Goal: Task Accomplishment & Management: Use online tool/utility

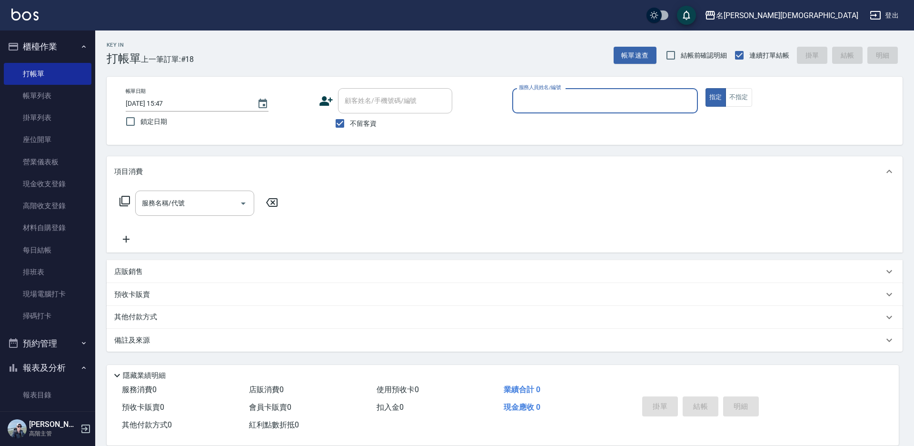
click at [554, 98] on input "服務人員姓名/編號" at bounding box center [604, 100] width 177 height 17
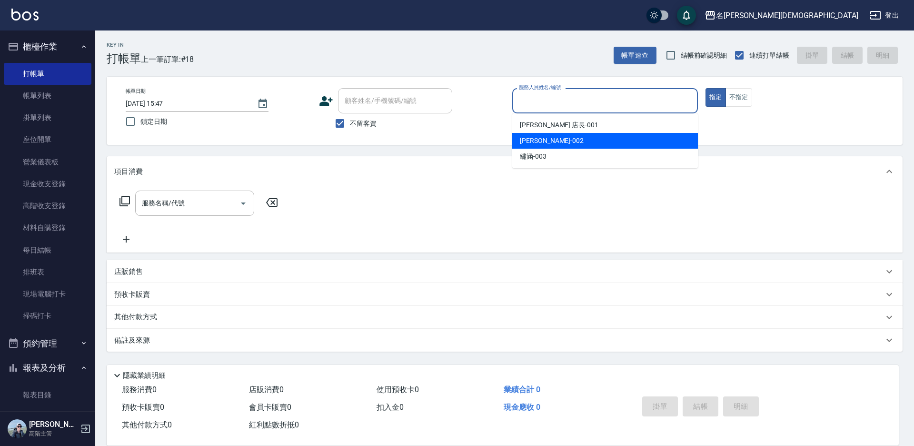
click at [527, 134] on div "香香 -002" at bounding box center [605, 141] width 186 height 16
type input "香香-002"
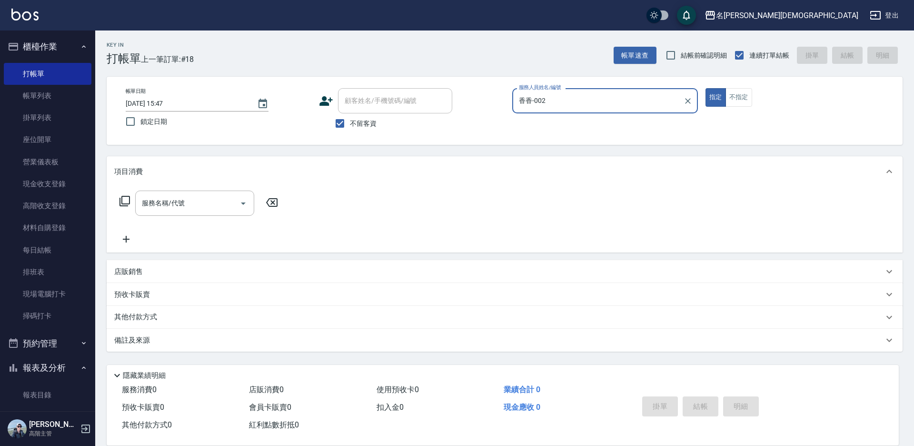
click at [126, 198] on icon at bounding box center [124, 200] width 11 height 11
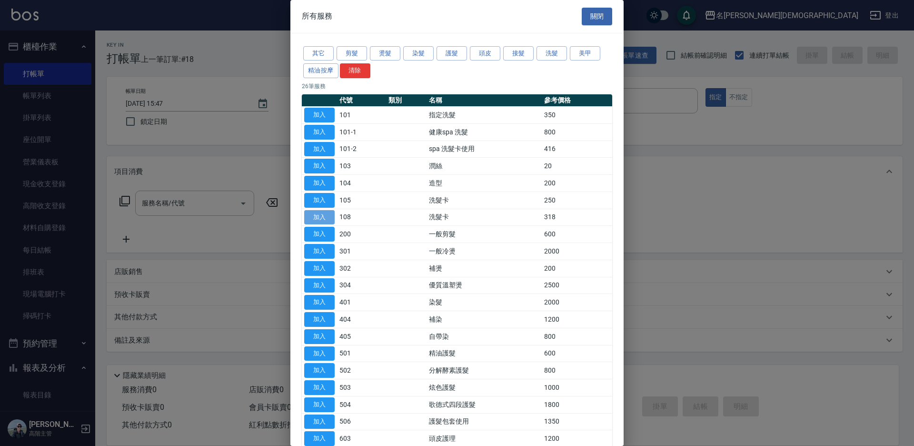
click at [309, 213] on button "加入" at bounding box center [319, 217] width 30 height 15
type input "洗髮卡(108)"
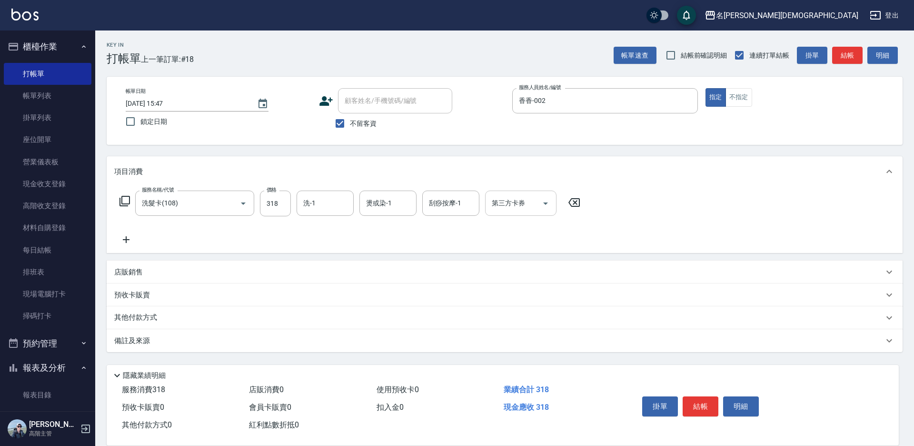
drag, startPoint x: 506, startPoint y: 201, endPoint x: 510, endPoint y: 213, distance: 12.4
click at [508, 208] on div "第三方卡券 第三方卡券" at bounding box center [520, 202] width 71 height 25
click at [514, 240] on span "舊有卡券" at bounding box center [520, 243] width 71 height 16
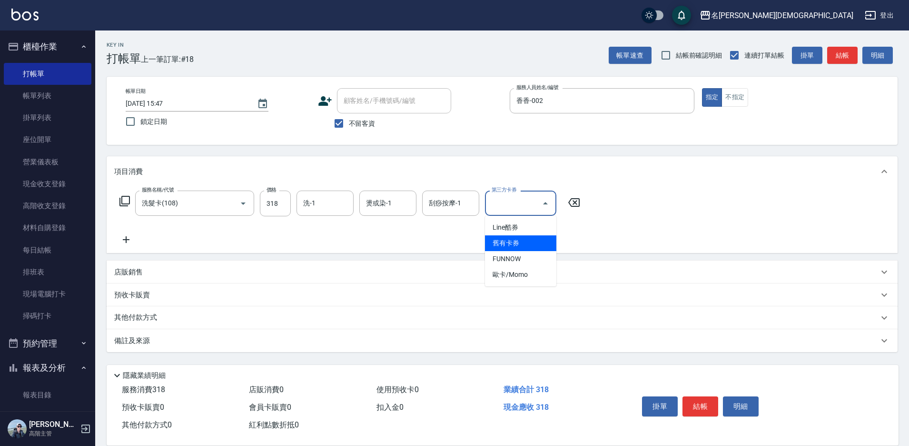
type input "舊有卡券"
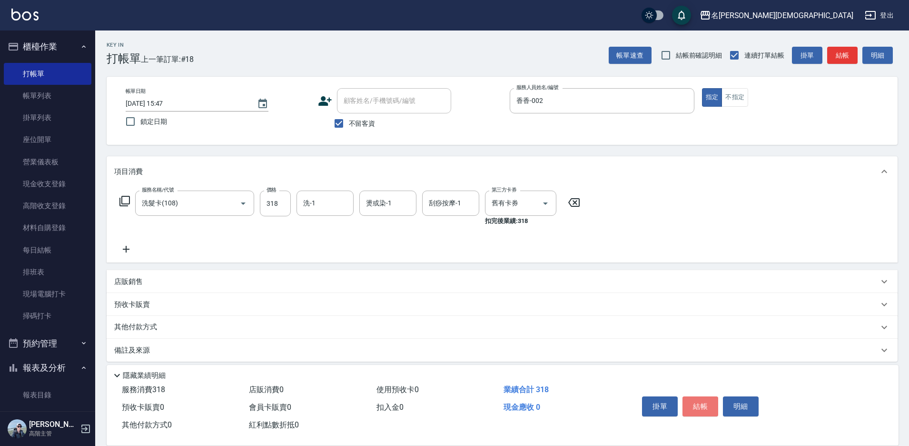
drag, startPoint x: 704, startPoint y: 402, endPoint x: 699, endPoint y: 395, distance: 7.9
click at [703, 401] on button "結帳" at bounding box center [701, 406] width 36 height 20
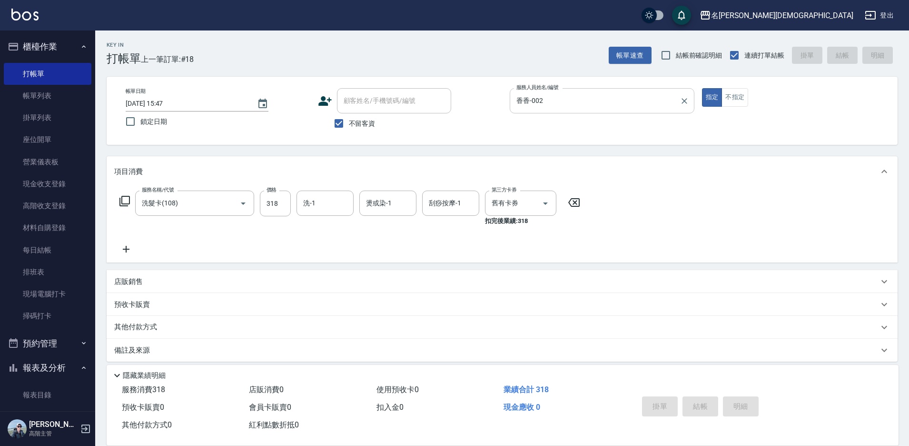
type input "[DATE] 16:56"
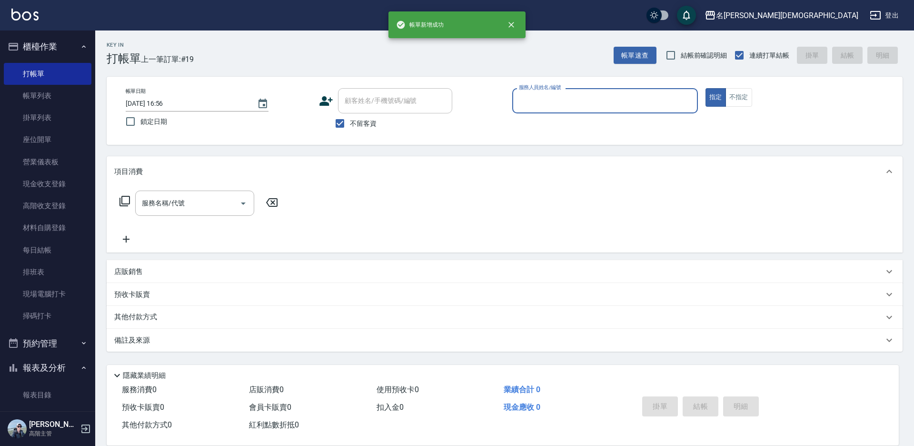
click at [538, 99] on input "服務人員姓名/編號" at bounding box center [604, 100] width 177 height 17
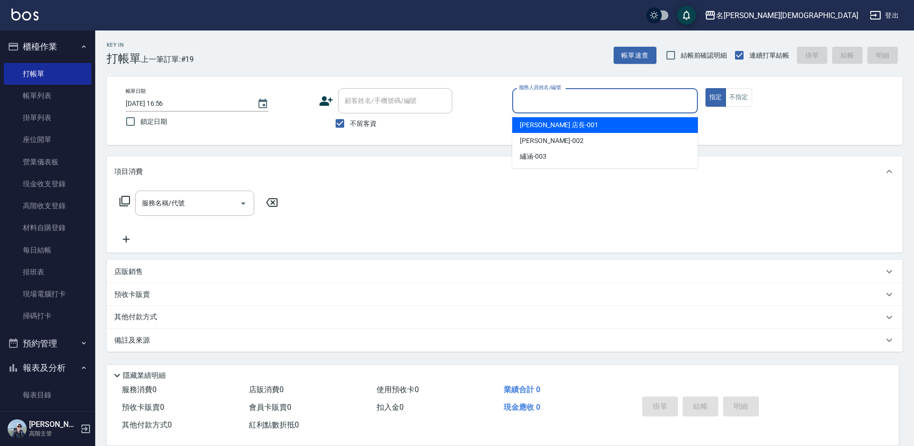
click at [538, 127] on span "[PERSON_NAME] 店長 -001" at bounding box center [559, 125] width 79 height 10
type input "[PERSON_NAME] 店長-001"
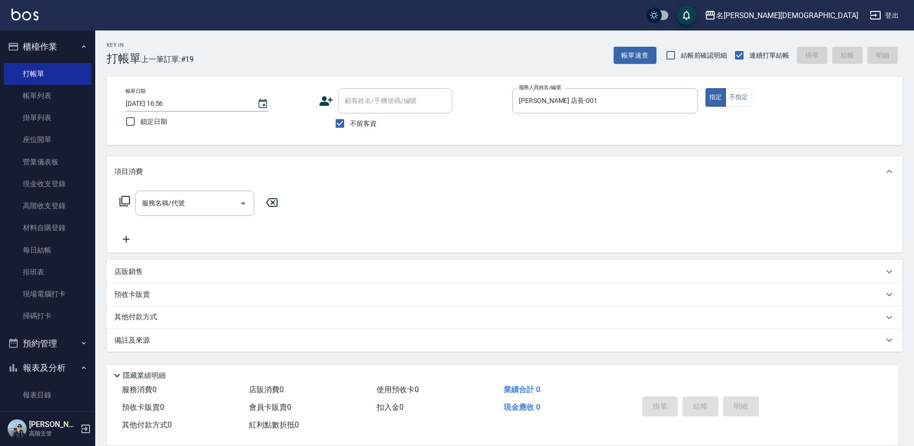
click at [127, 202] on icon at bounding box center [124, 200] width 11 height 11
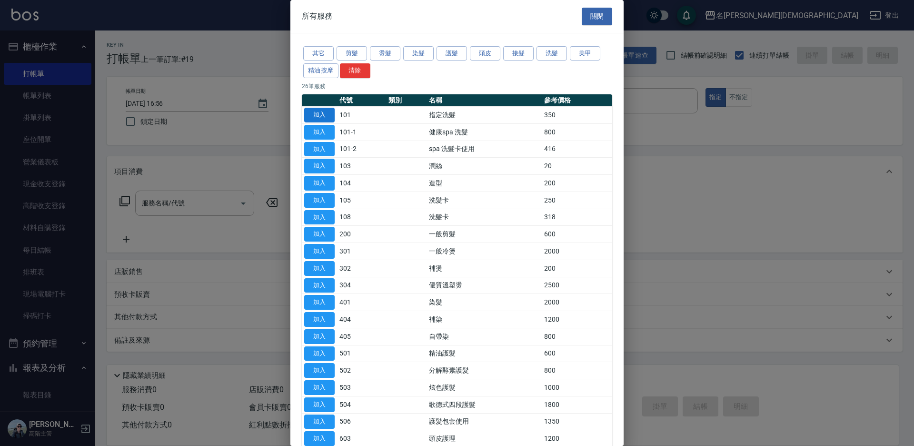
click at [329, 111] on button "加入" at bounding box center [319, 115] width 30 height 15
type input "指定洗髮(101)"
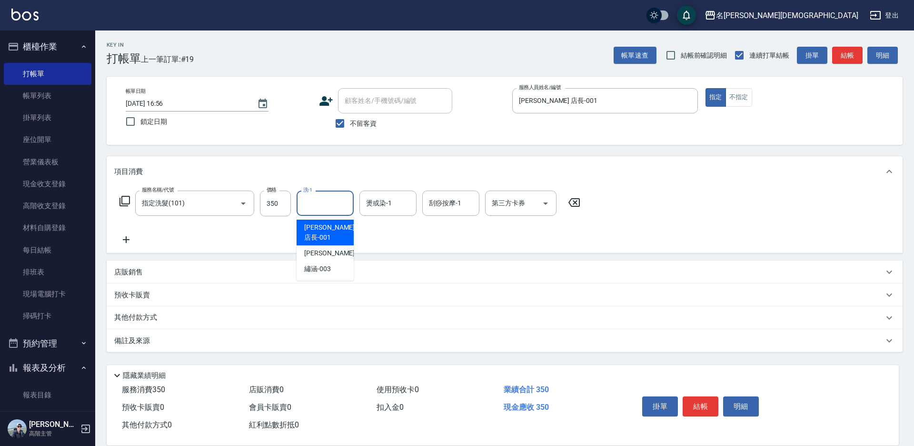
drag, startPoint x: 328, startPoint y: 195, endPoint x: 333, endPoint y: 222, distance: 27.5
click at [328, 197] on input "洗-1" at bounding box center [325, 203] width 49 height 17
click at [327, 264] on span "繡涵 -003" at bounding box center [317, 269] width 27 height 10
type input "繡涵-003"
drag, startPoint x: 697, startPoint y: 397, endPoint x: 687, endPoint y: 400, distance: 10.4
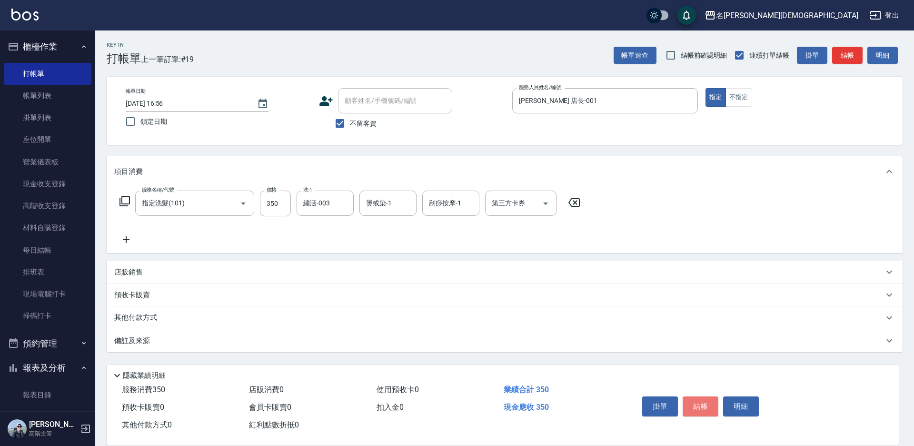
click at [697, 399] on button "結帳" at bounding box center [701, 406] width 36 height 20
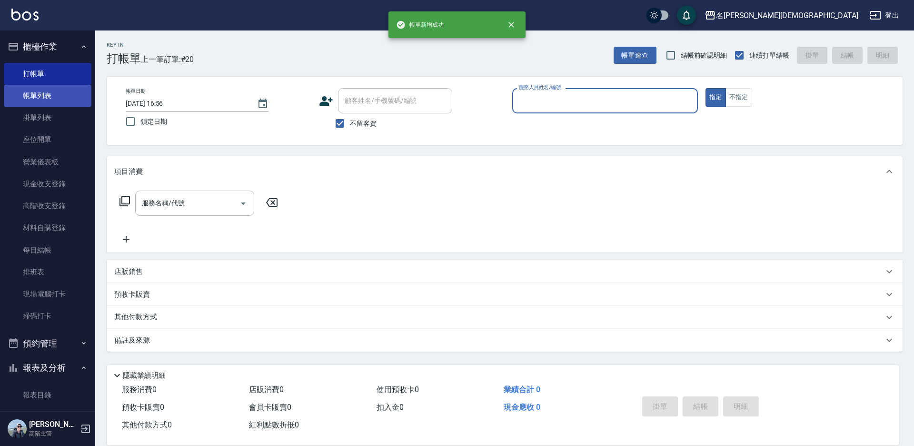
drag, startPoint x: 60, startPoint y: 96, endPoint x: 60, endPoint y: 58, distance: 38.1
click at [60, 97] on link "帳單列表" at bounding box center [48, 96] width 88 height 22
